Goal: Use online tool/utility: Utilize a website feature to perform a specific function

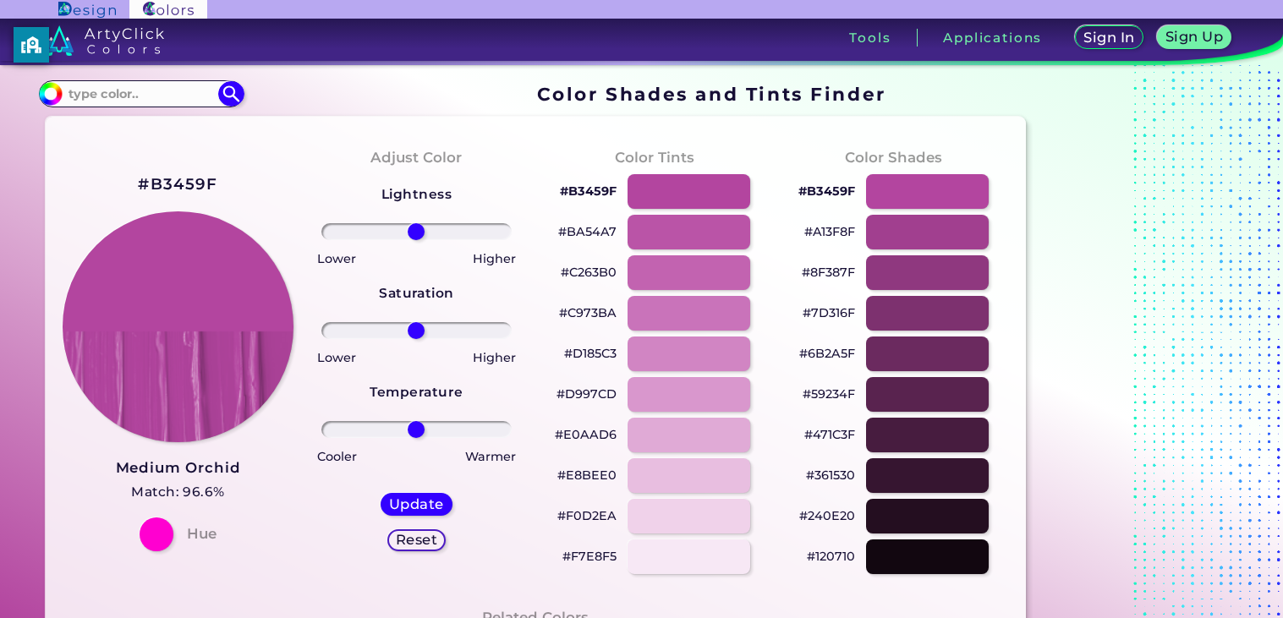
click at [417, 238] on input "range" at bounding box center [416, 231] width 190 height 17
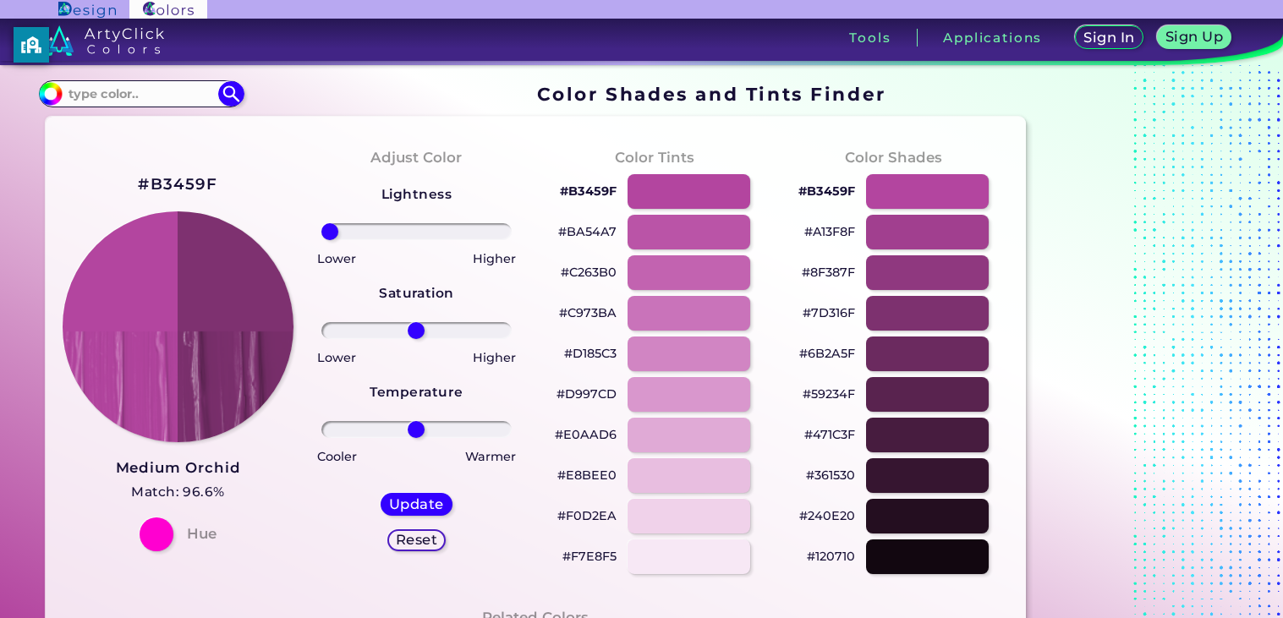
drag, startPoint x: 417, startPoint y: 238, endPoint x: 293, endPoint y: 223, distance: 124.3
type input "-100"
click at [321, 223] on input "range" at bounding box center [416, 231] width 190 height 17
click at [180, 379] on img at bounding box center [178, 327] width 233 height 233
click at [230, 363] on img at bounding box center [178, 327] width 233 height 233
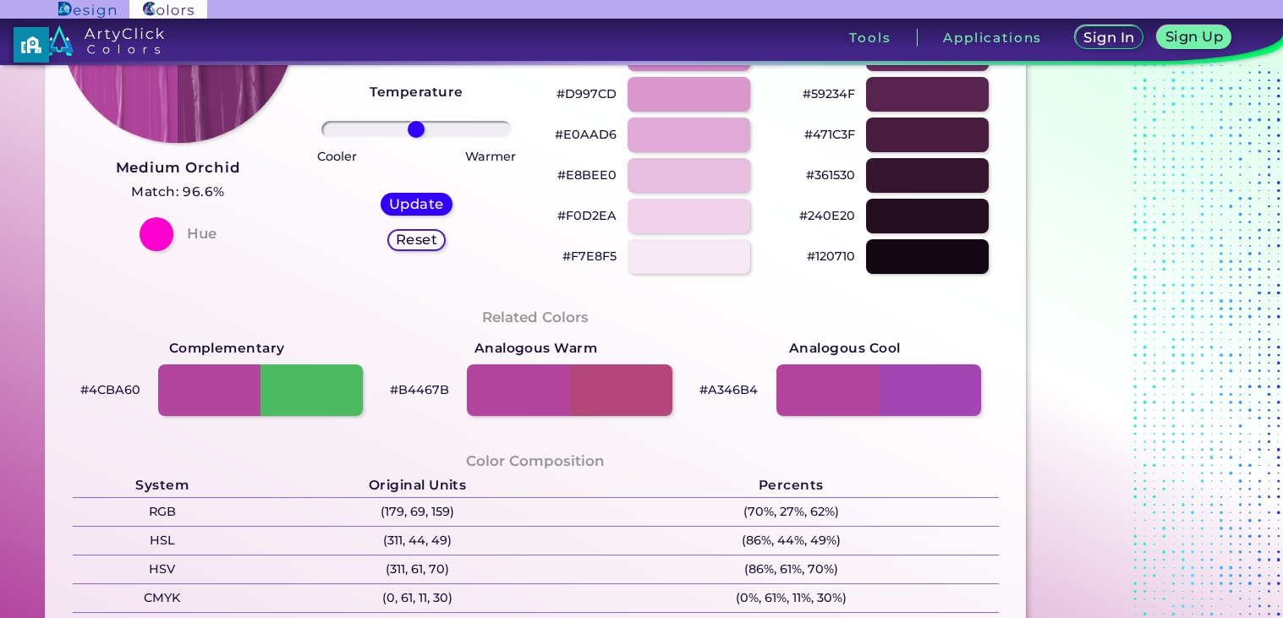
scroll to position [302, 0]
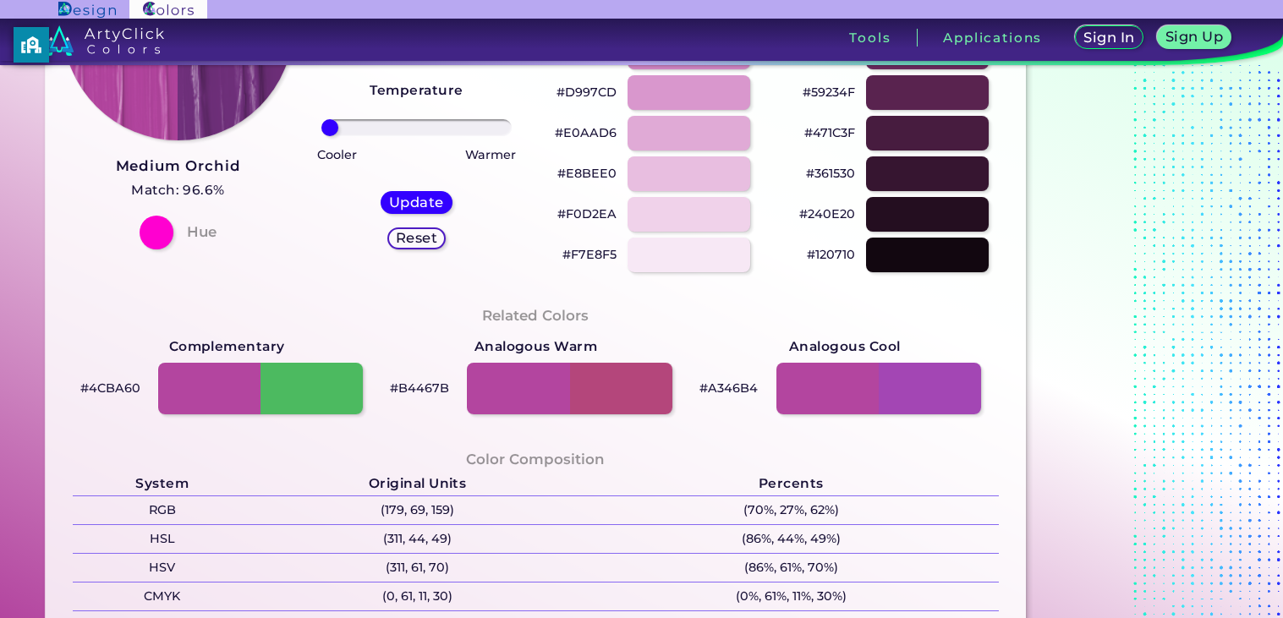
drag, startPoint x: 410, startPoint y: 131, endPoint x: 266, endPoint y: 145, distance: 144.5
type input "-100"
click at [321, 136] on input "range" at bounding box center [416, 127] width 190 height 17
click at [405, 200] on h5 "Update" at bounding box center [417, 202] width 50 height 13
type input "#72317e"
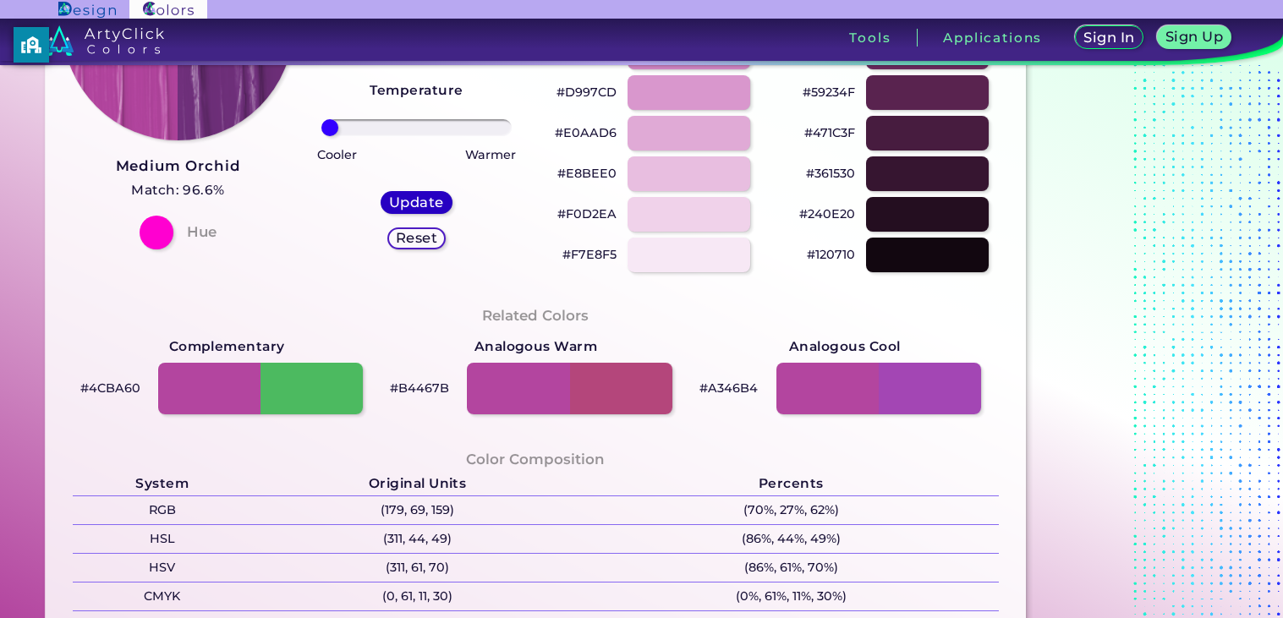
type input "0"
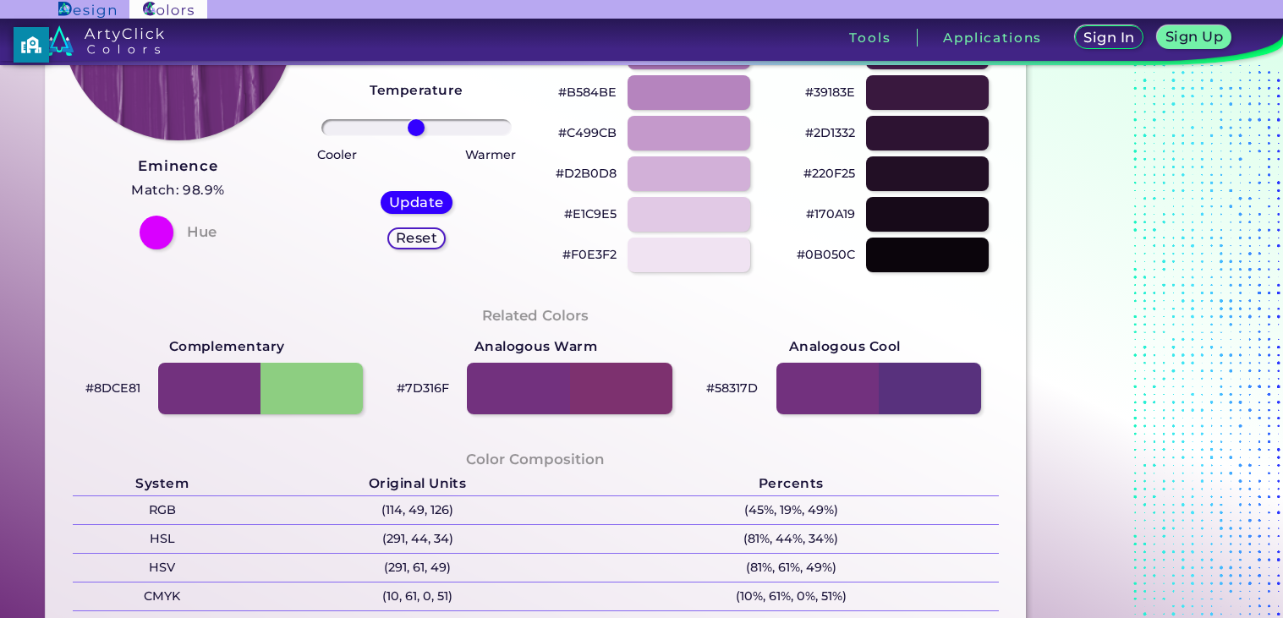
scroll to position [243, 0]
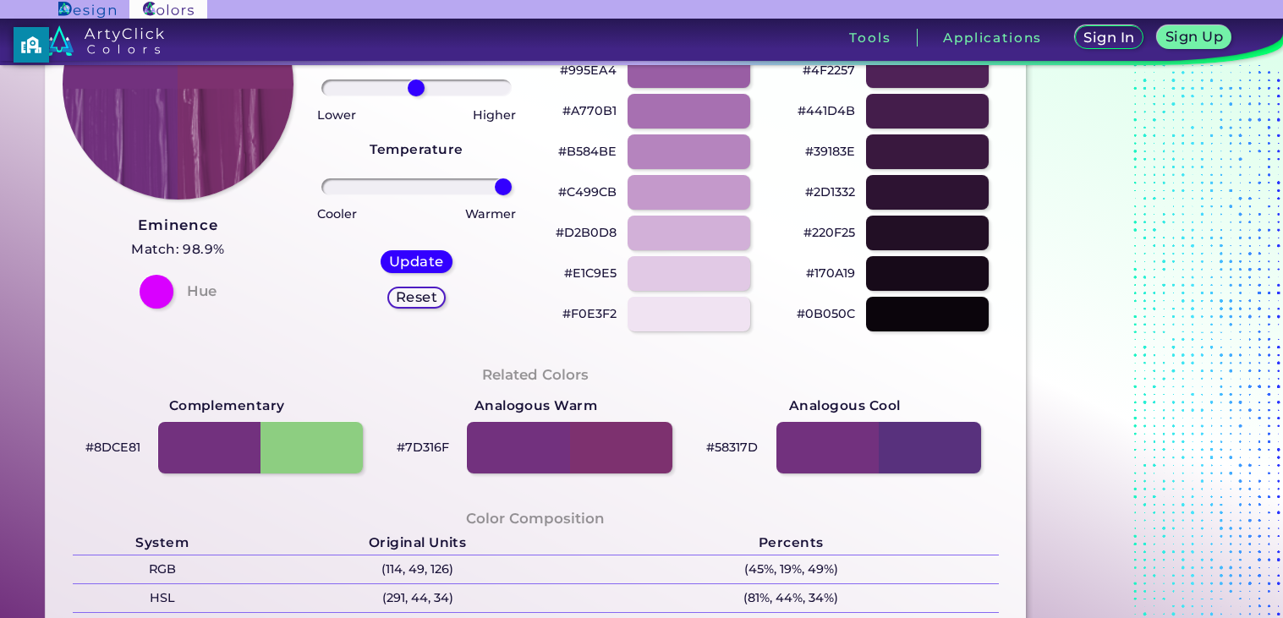
drag, startPoint x: 415, startPoint y: 182, endPoint x: 533, endPoint y: 185, distance: 117.6
type input "100"
click at [512, 185] on input "range" at bounding box center [416, 186] width 190 height 17
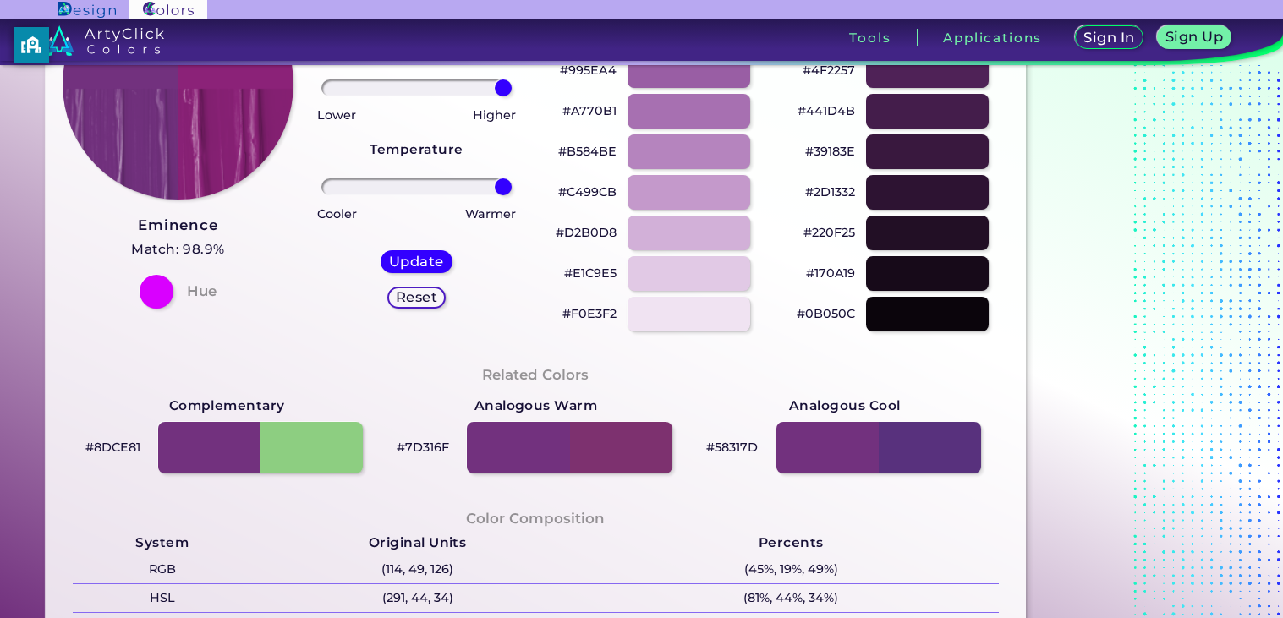
drag, startPoint x: 419, startPoint y: 88, endPoint x: 613, endPoint y: 98, distance: 194.8
type input "100"
click at [512, 96] on input "range" at bounding box center [416, 87] width 190 height 17
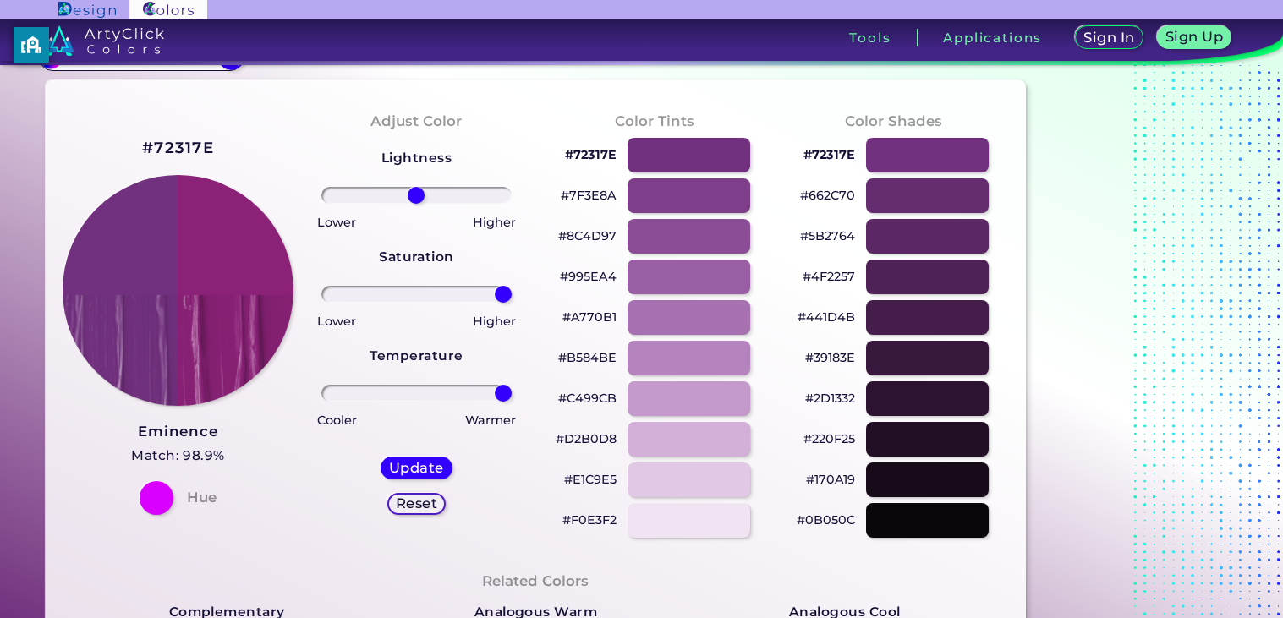
scroll to position [0, 0]
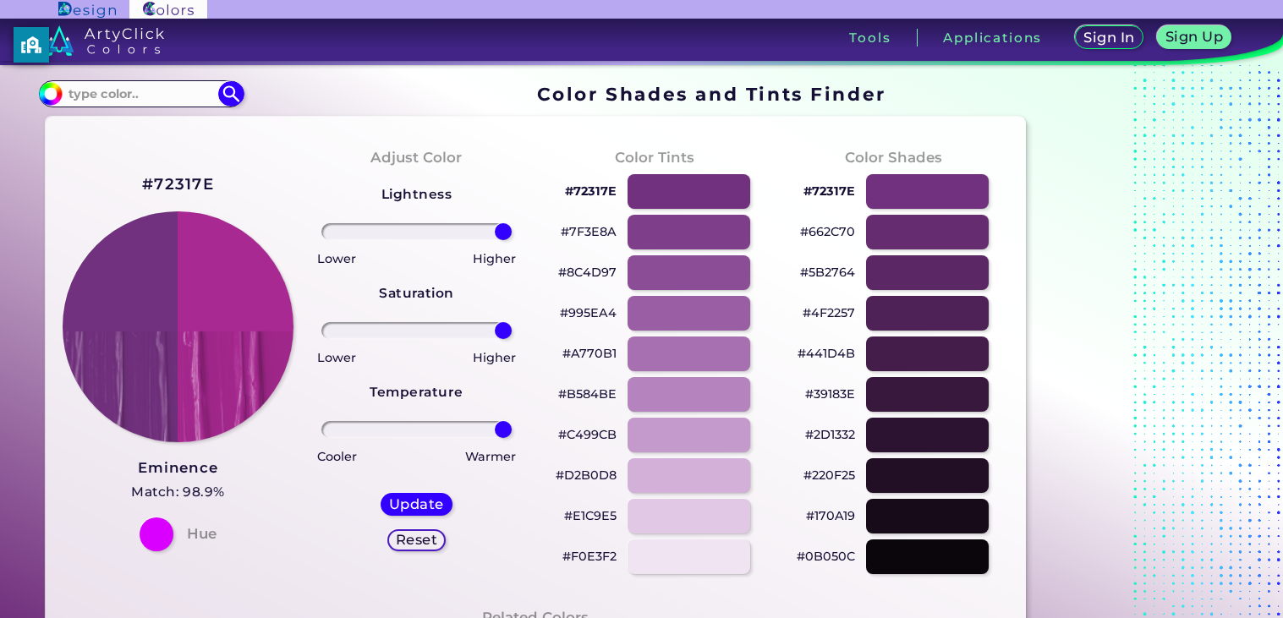
drag, startPoint x: 421, startPoint y: 227, endPoint x: 576, endPoint y: 239, distance: 155.2
type input "100"
click at [512, 239] on input "range" at bounding box center [416, 231] width 190 height 17
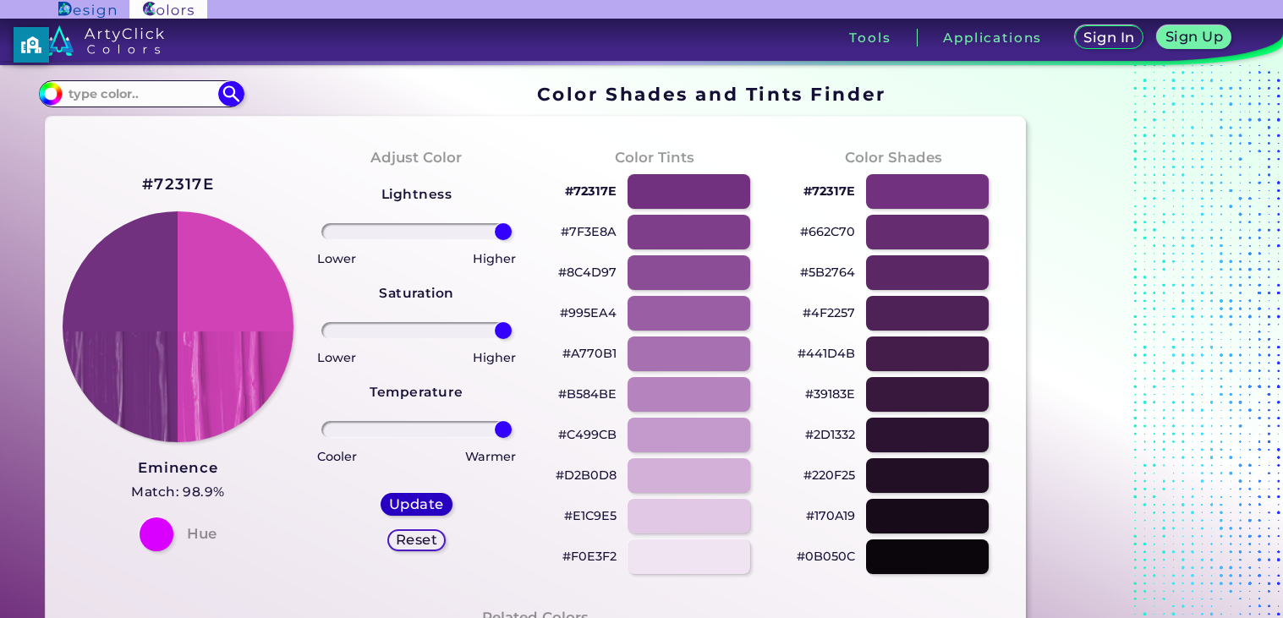
click at [407, 505] on h5 "Update" at bounding box center [416, 504] width 49 height 13
type input "#d142b7"
type input "0"
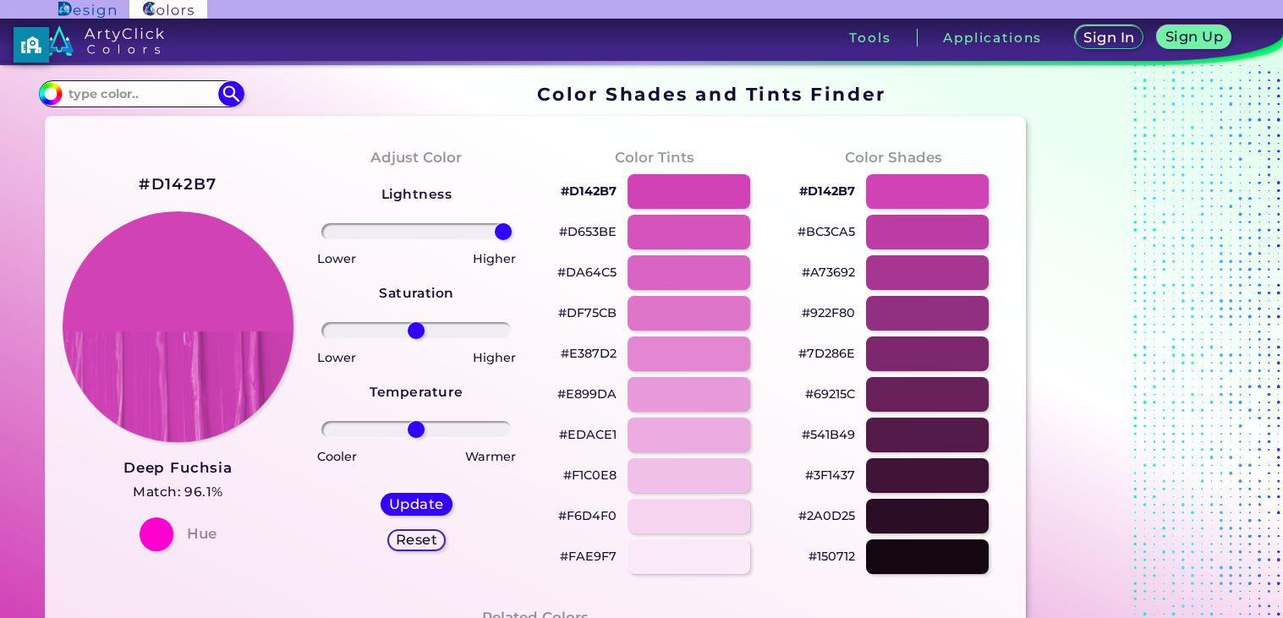
drag, startPoint x: 416, startPoint y: 227, endPoint x: 561, endPoint y: 245, distance: 145.8
type input "100"
click at [512, 240] on input "range" at bounding box center [416, 231] width 190 height 17
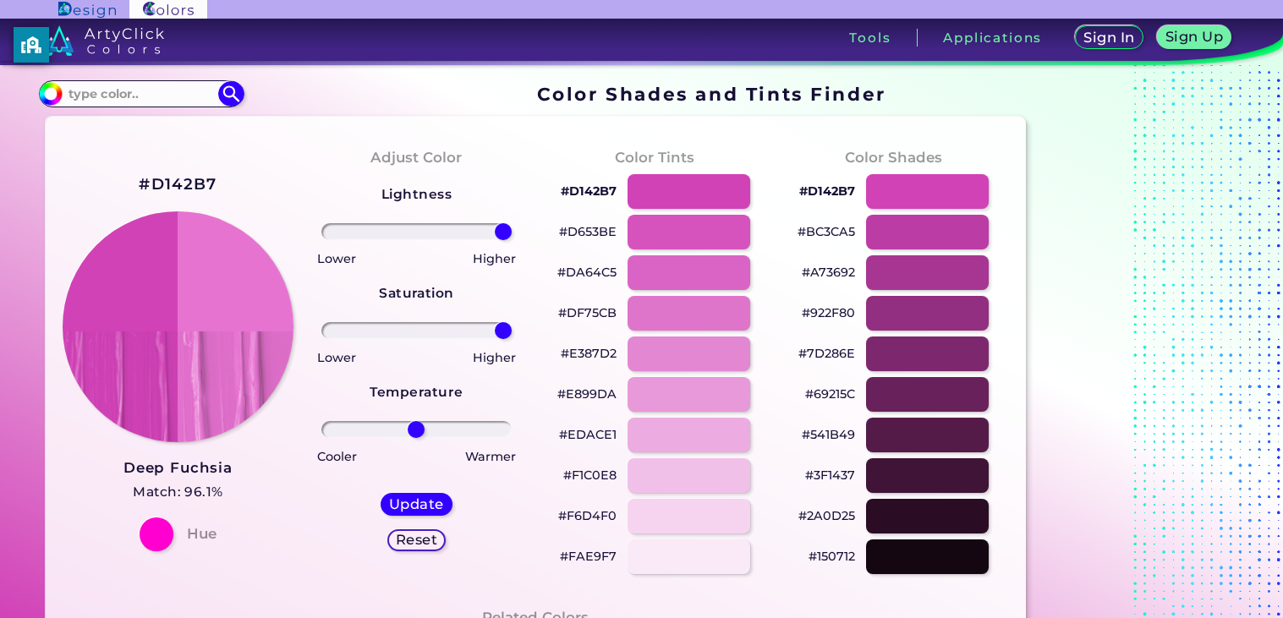
drag, startPoint x: 416, startPoint y: 334, endPoint x: 613, endPoint y: 346, distance: 197.4
type input "100"
click at [512, 339] on input "range" at bounding box center [416, 330] width 190 height 17
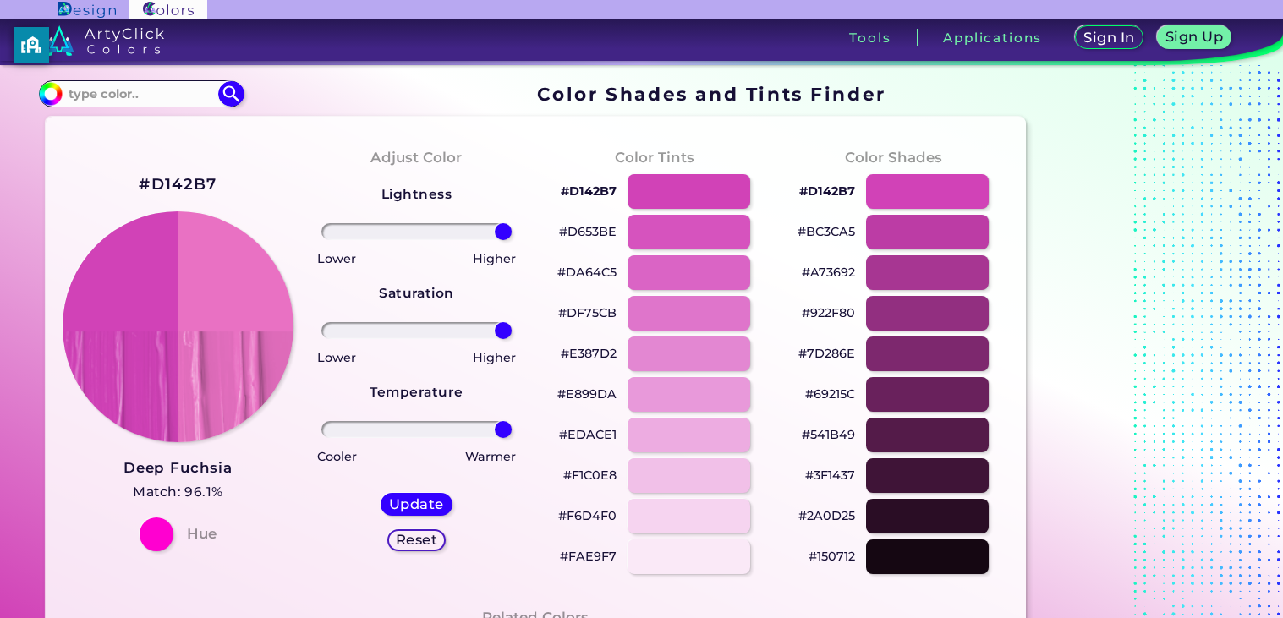
drag, startPoint x: 423, startPoint y: 423, endPoint x: 586, endPoint y: 431, distance: 163.4
type input "100"
click at [512, 431] on input "range" at bounding box center [416, 429] width 190 height 17
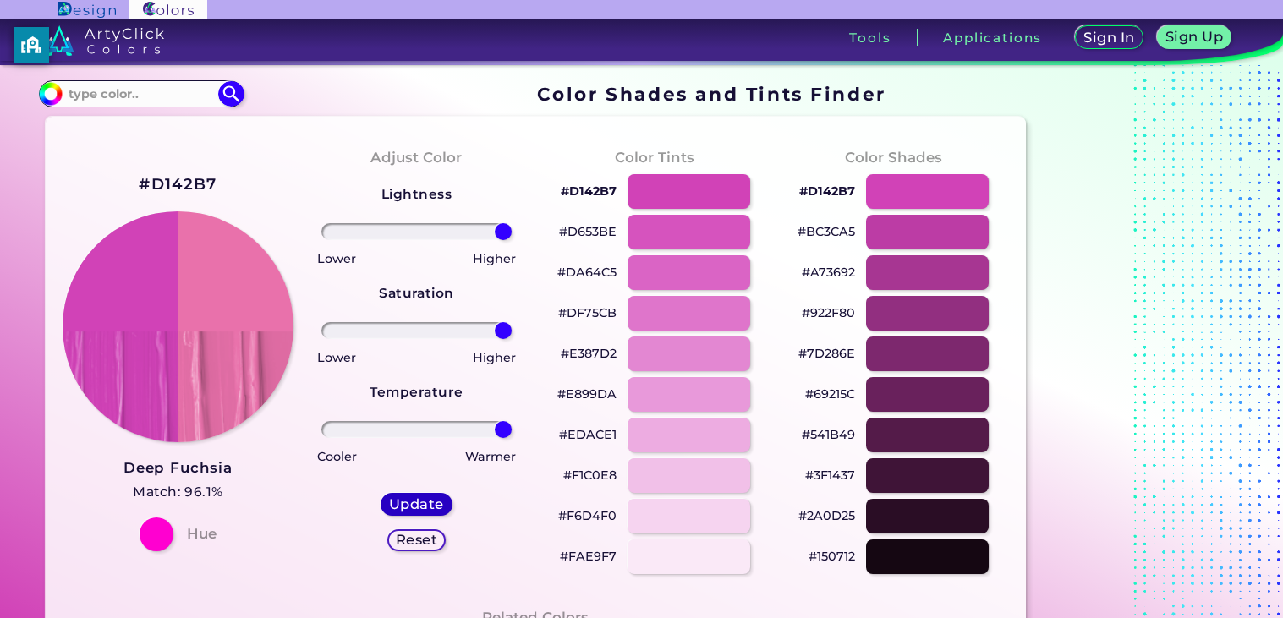
click at [429, 501] on h5 "Update" at bounding box center [416, 504] width 49 height 13
type input "#e971ab"
type input "0"
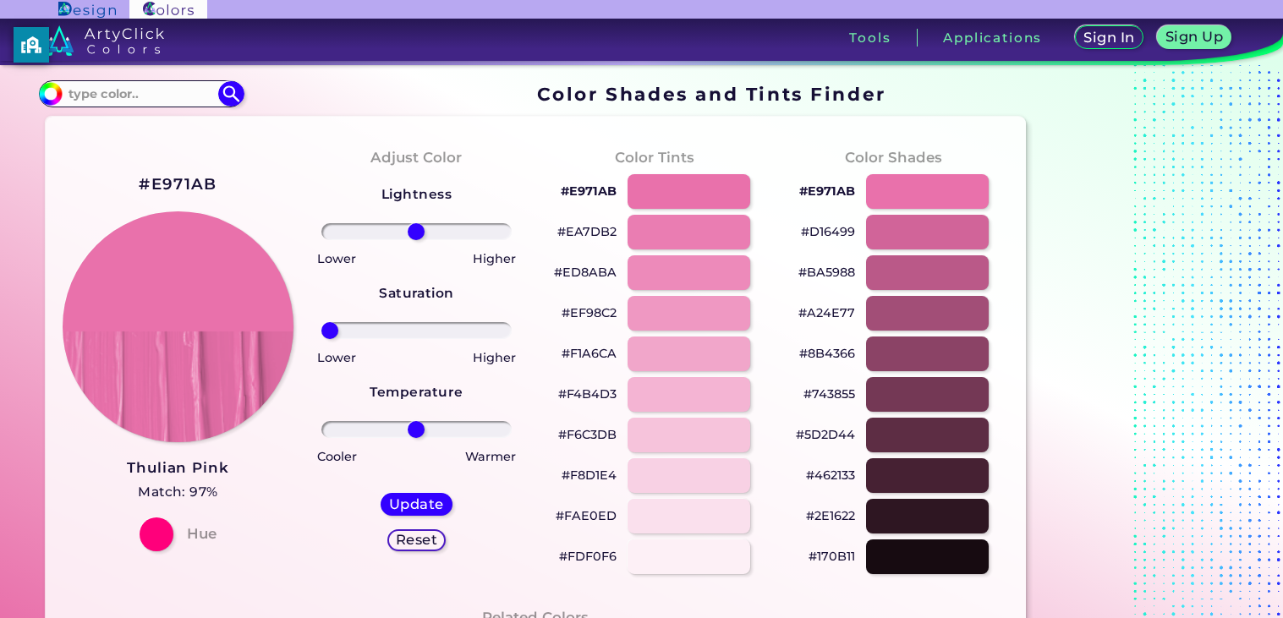
drag, startPoint x: 418, startPoint y: 331, endPoint x: 228, endPoint y: 294, distance: 193.0
type input "-100"
click at [321, 322] on input "range" at bounding box center [416, 330] width 190 height 17
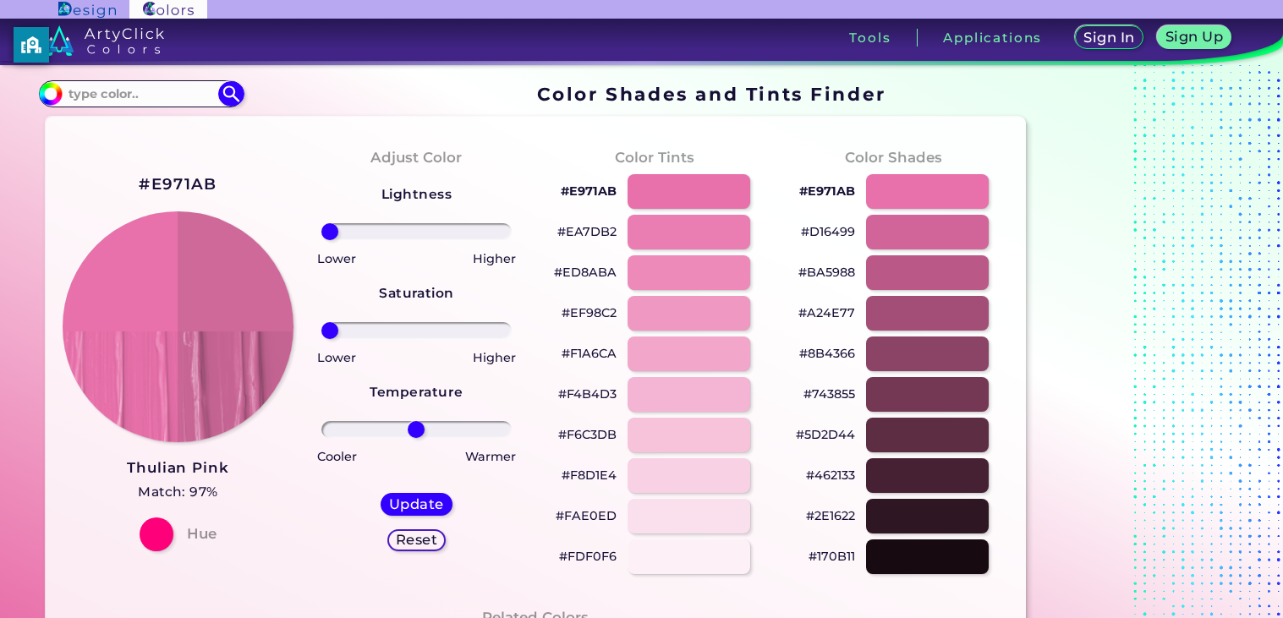
drag, startPoint x: 414, startPoint y: 227, endPoint x: 248, endPoint y: 234, distance: 165.9
type input "-100"
click at [321, 234] on input "range" at bounding box center [416, 231] width 190 height 17
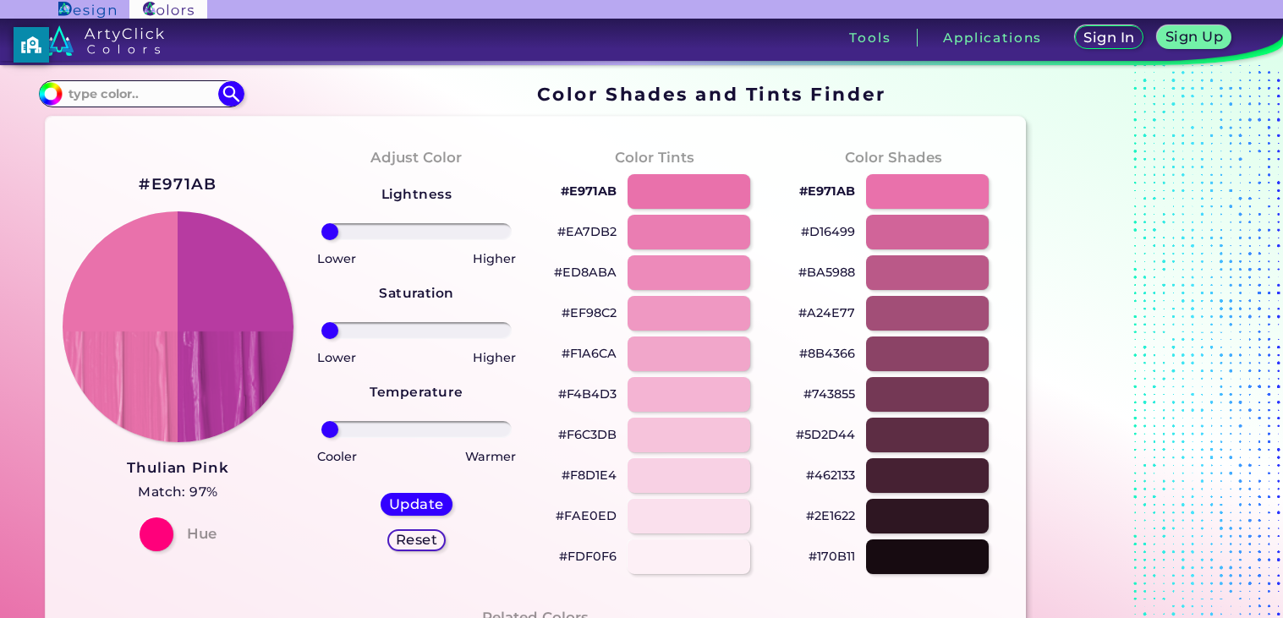
drag, startPoint x: 415, startPoint y: 427, endPoint x: 211, endPoint y: 395, distance: 206.3
type input "-100"
click at [321, 421] on input "range" at bounding box center [416, 429] width 190 height 17
click at [430, 509] on h5 "Update" at bounding box center [416, 504] width 49 height 13
type input "#b73ba1"
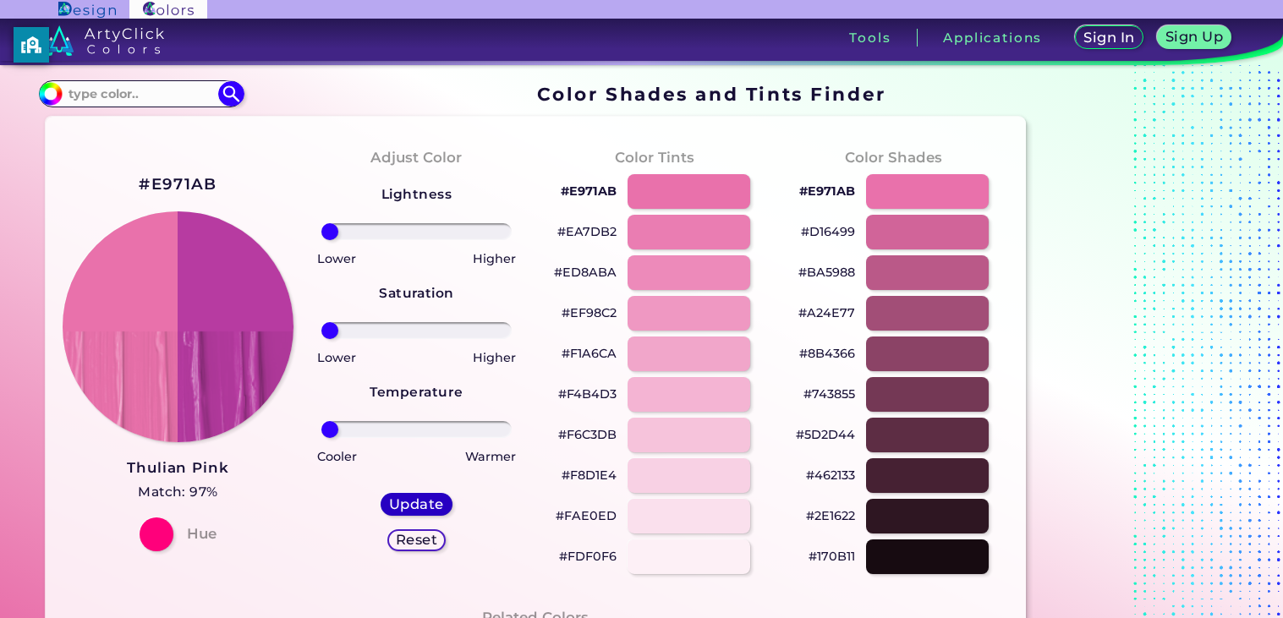
type input "0"
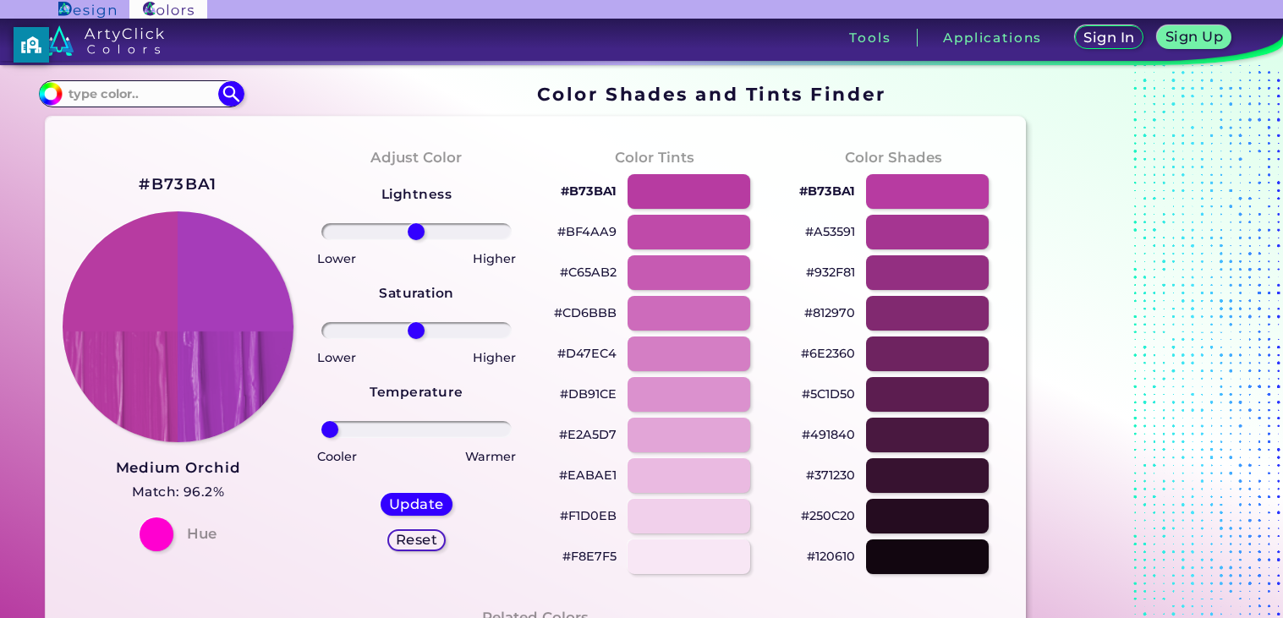
drag, startPoint x: 413, startPoint y: 424, endPoint x: 279, endPoint y: 419, distance: 133.7
type input "-100"
click at [321, 421] on input "range" at bounding box center [416, 429] width 190 height 17
drag, startPoint x: 422, startPoint y: 331, endPoint x: 233, endPoint y: 303, distance: 190.8
type input "-100"
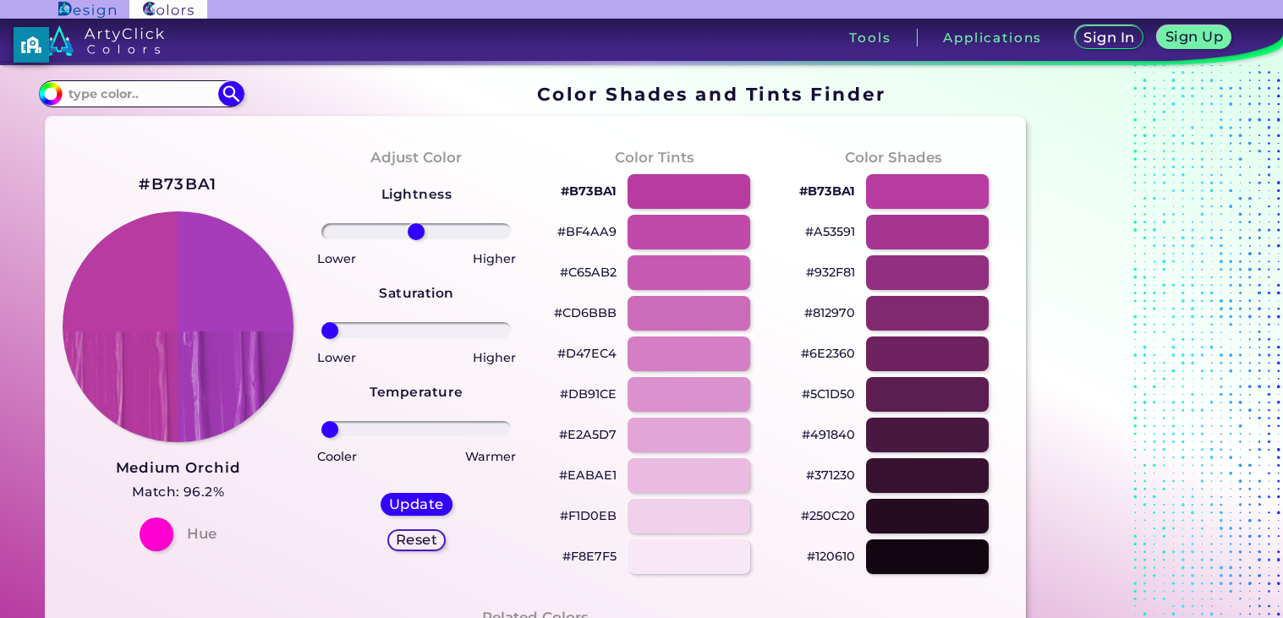
click at [321, 322] on input "range" at bounding box center [416, 330] width 190 height 17
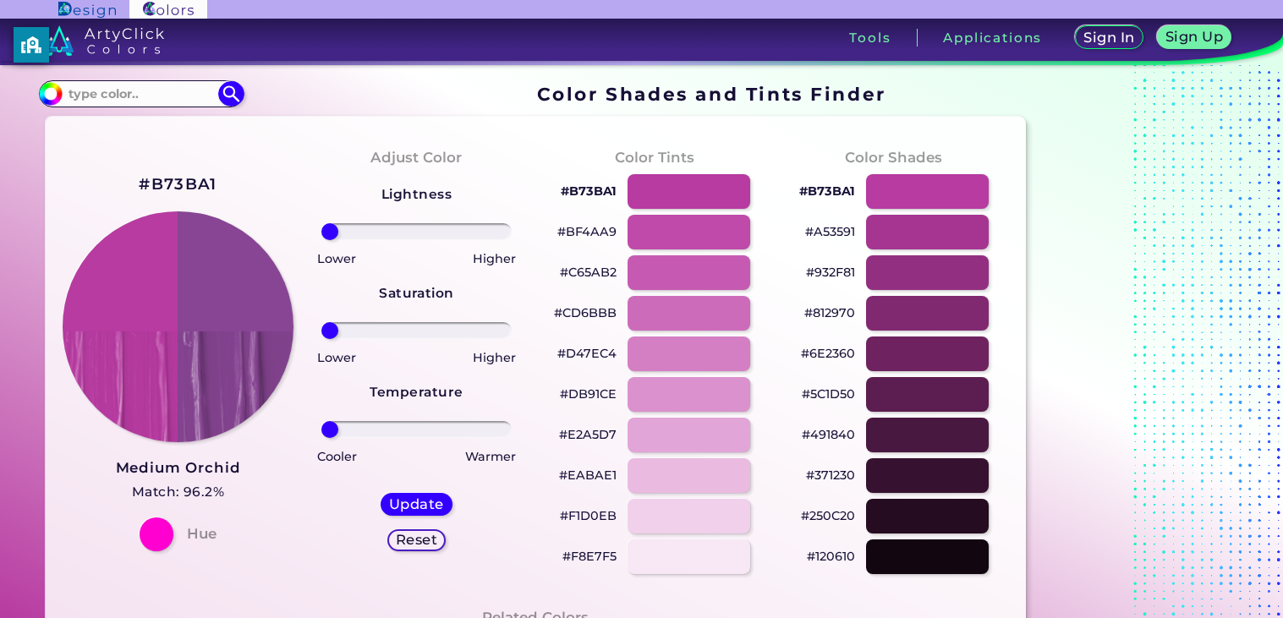
drag, startPoint x: 419, startPoint y: 234, endPoint x: 225, endPoint y: 234, distance: 194.5
type input "-100"
click at [321, 234] on input "range" at bounding box center [416, 231] width 190 height 17
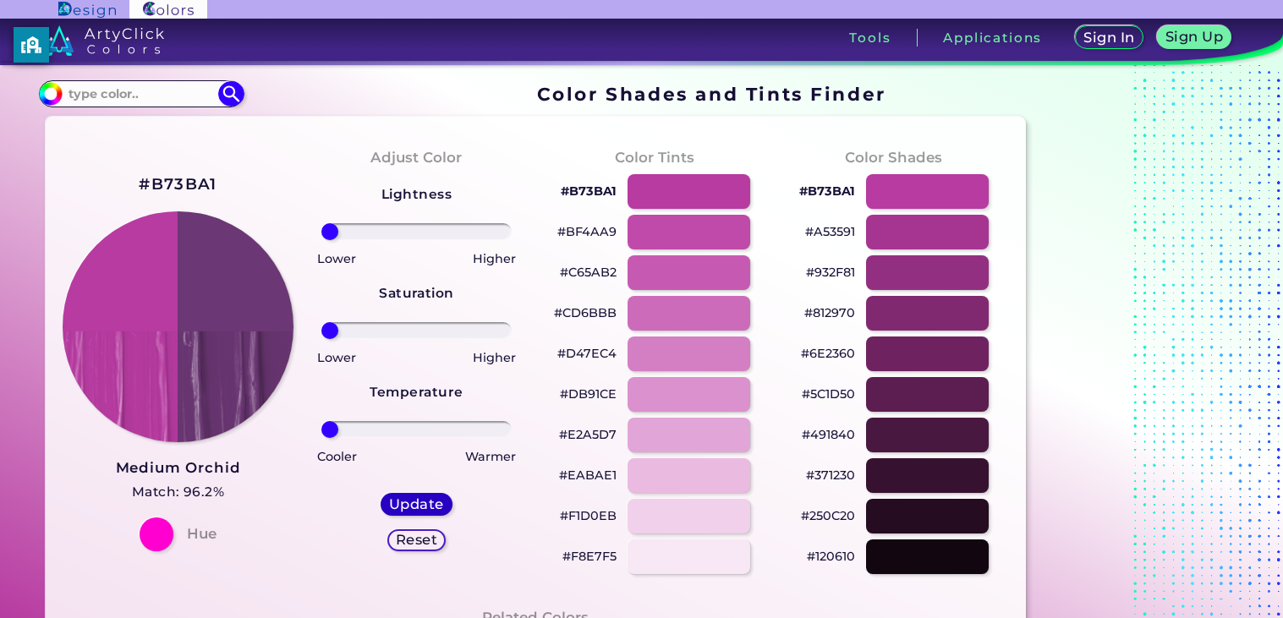
click at [408, 503] on h5 "Update" at bounding box center [417, 504] width 50 height 13
type input "#6b3774"
type input "0"
